Goal: Check status: Check status

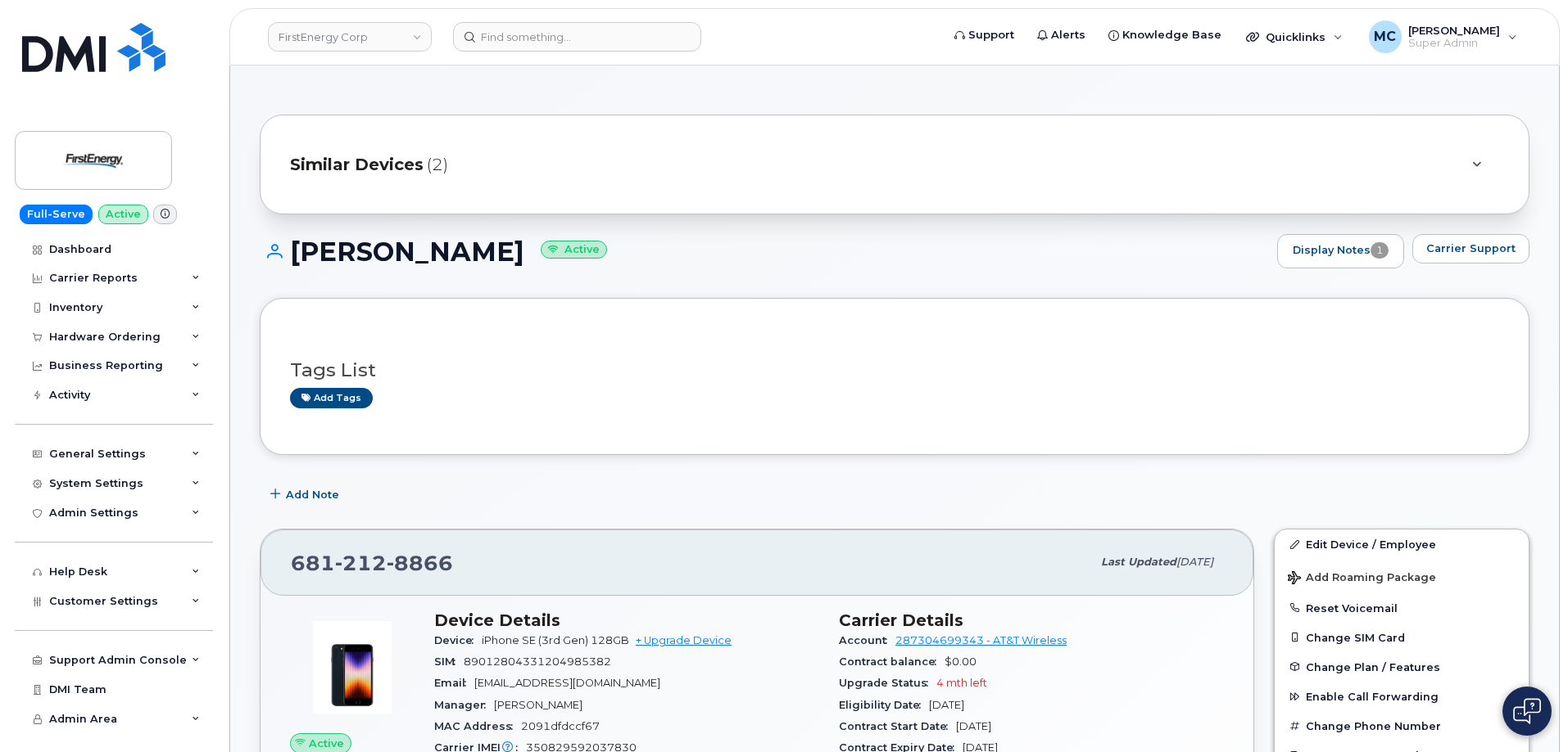
scroll to position [159, 0]
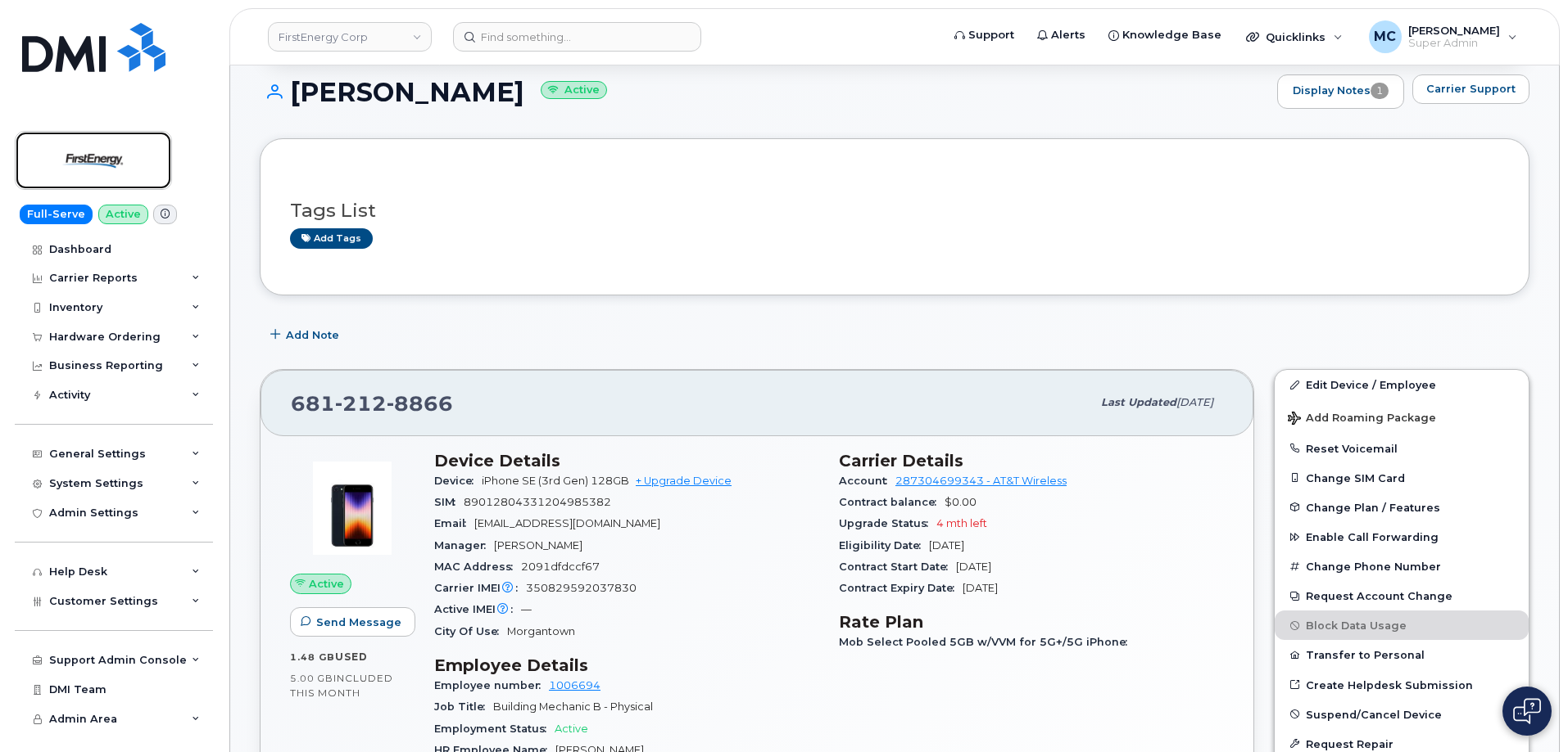
drag, startPoint x: 123, startPoint y: 165, endPoint x: 136, endPoint y: 194, distance: 31.8
click at [123, 164] on img at bounding box center [94, 160] width 126 height 47
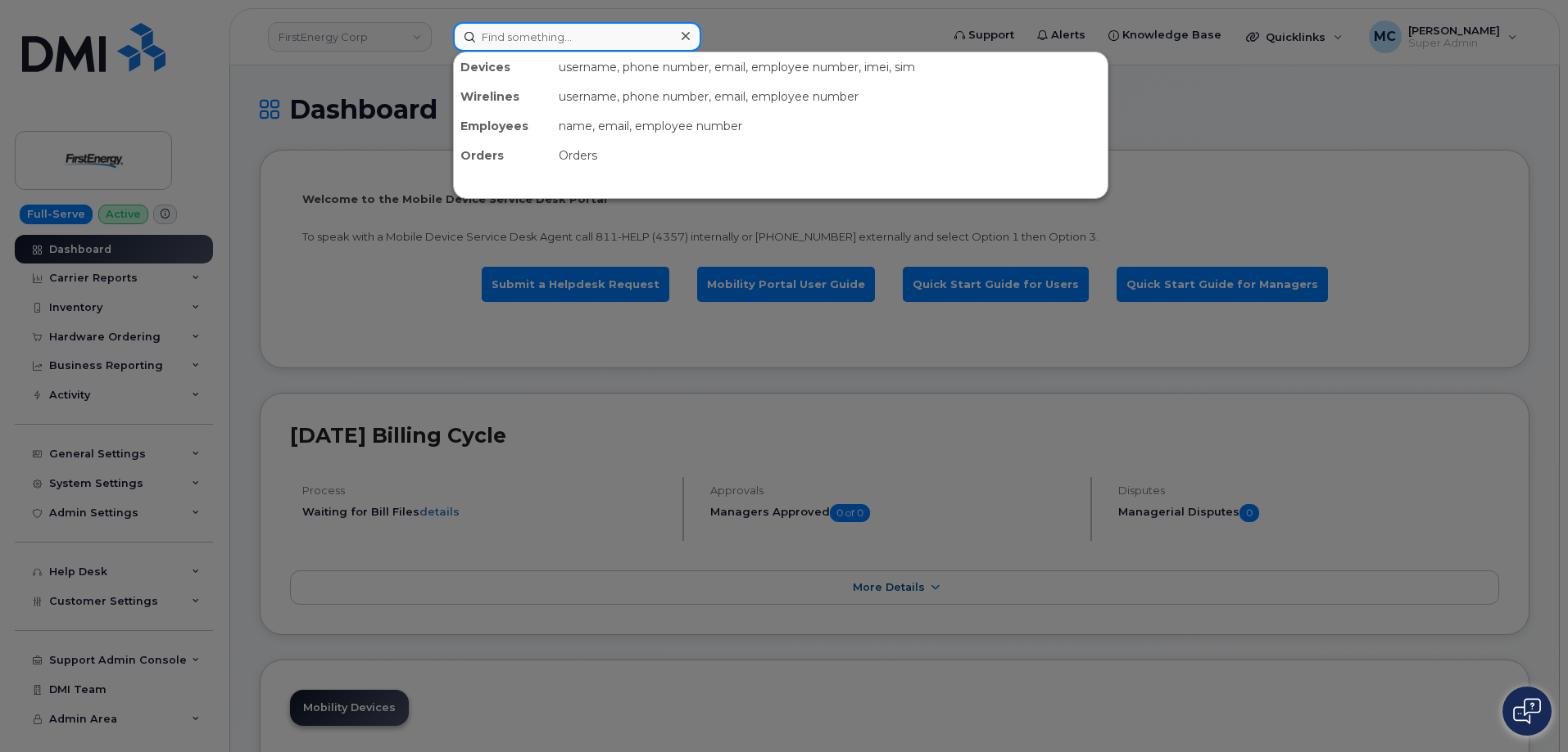
paste input "7247874267"
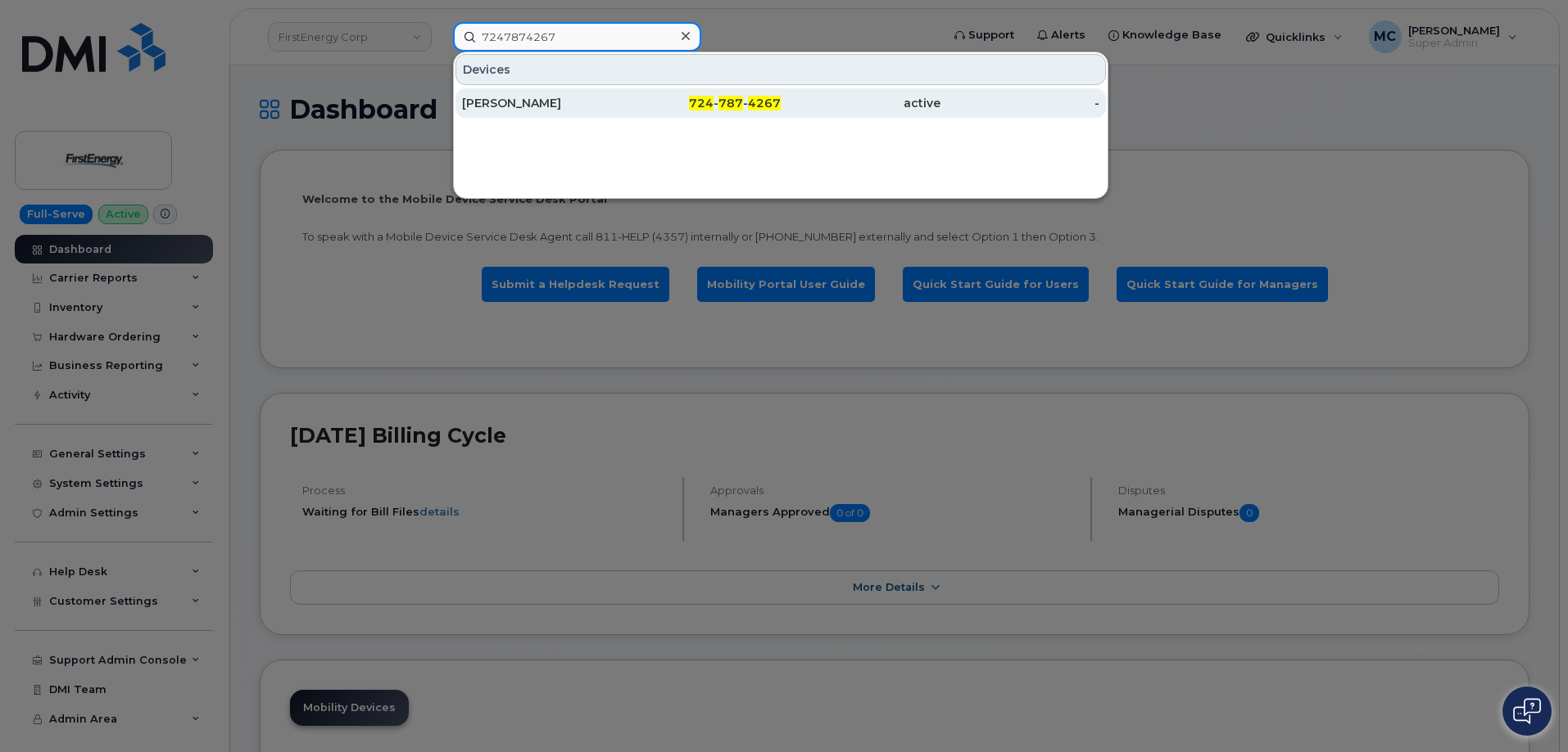
type input "7247874267"
click at [688, 100] on div "724 - 787 - 4267" at bounding box center [702, 104] width 159 height 17
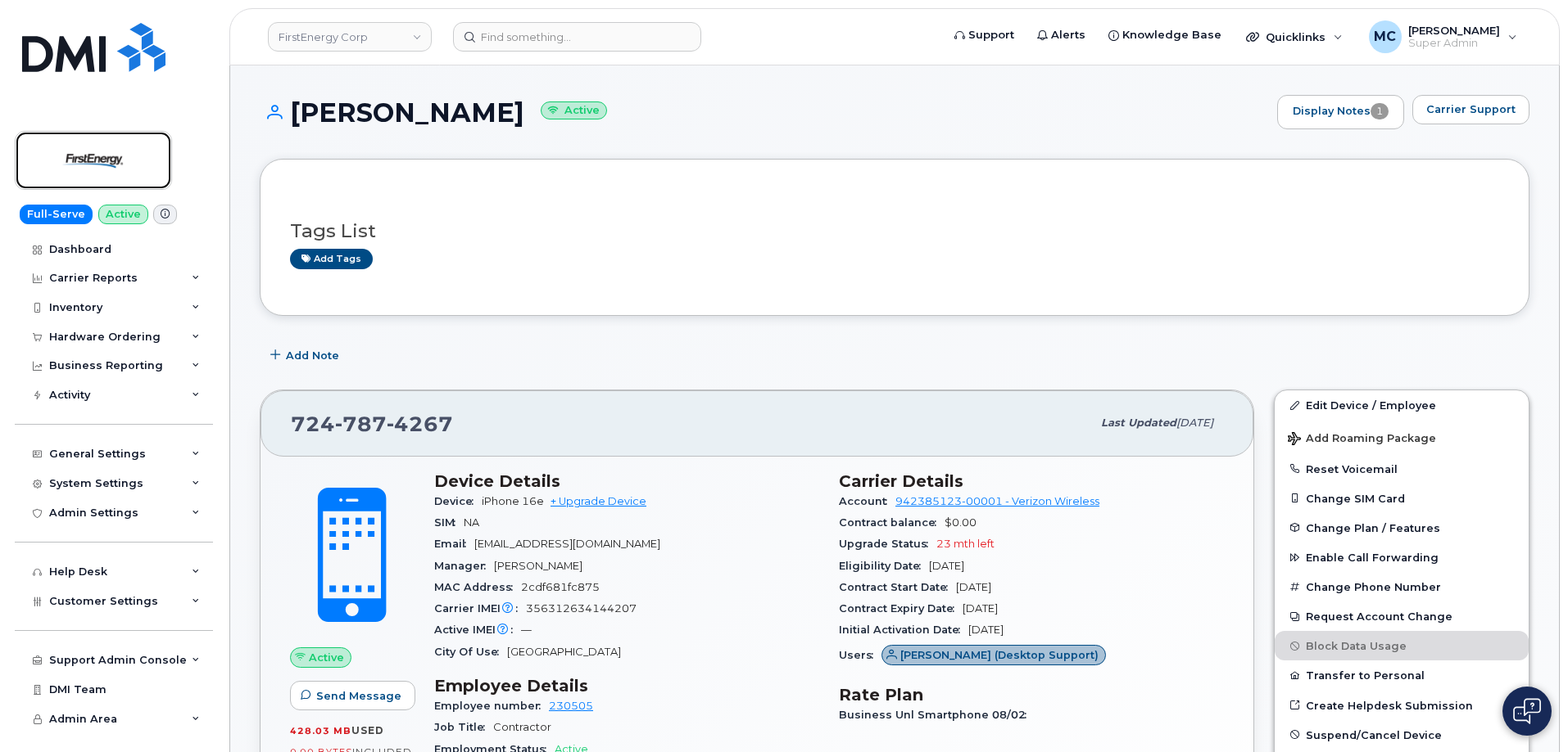
click at [112, 151] on img at bounding box center [94, 160] width 126 height 47
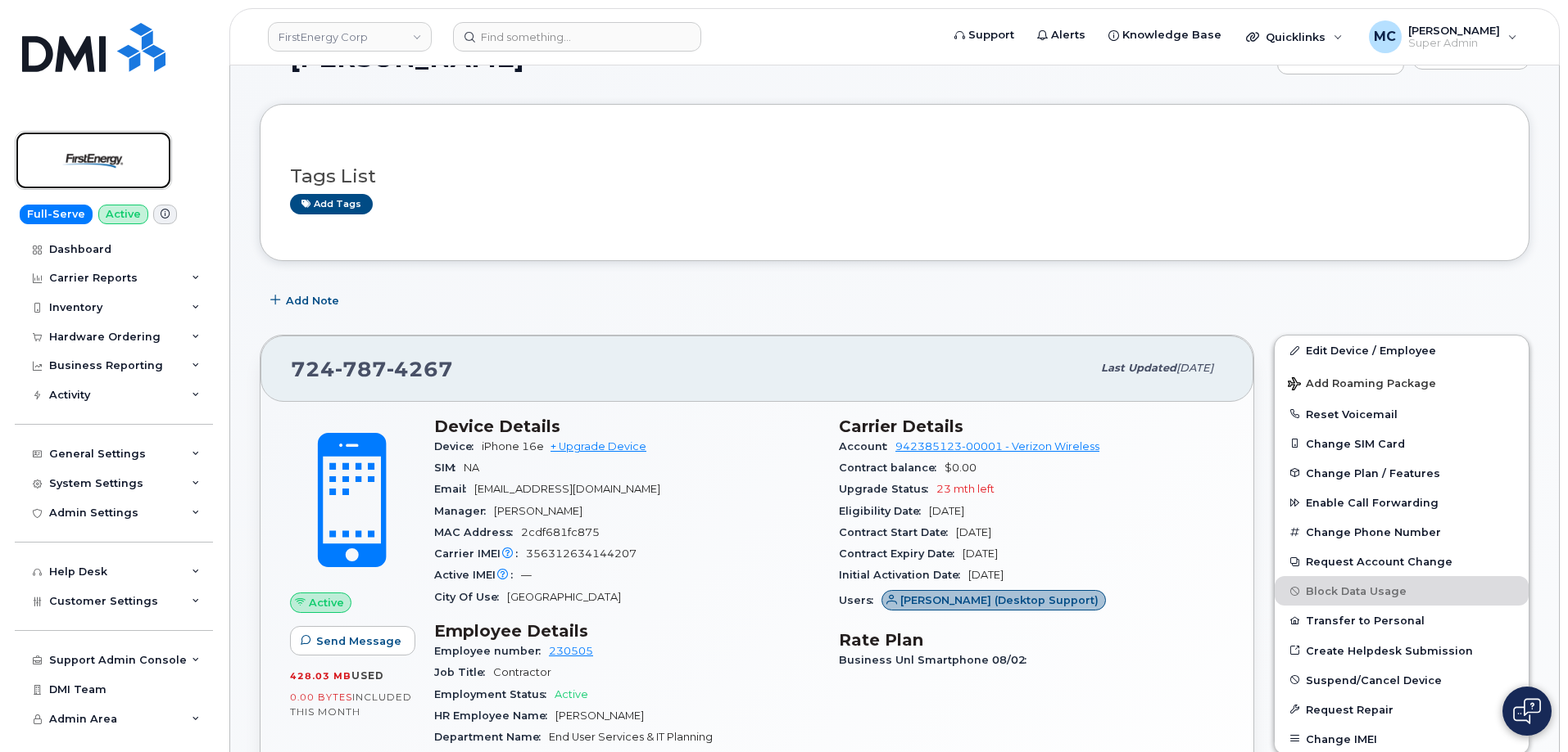
scroll to position [81, 0]
